Goal: Task Accomplishment & Management: Manage account settings

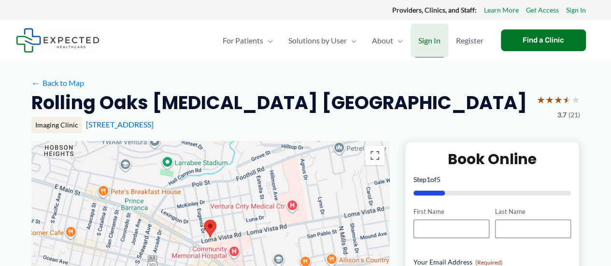
click at [428, 43] on span "Sign In" at bounding box center [429, 41] width 22 height 34
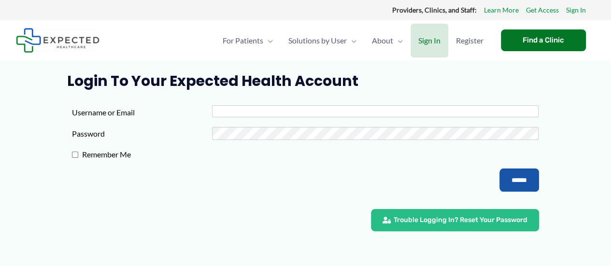
click at [222, 111] on input "Username or Email" at bounding box center [375, 111] width 326 height 12
type input "**********"
